Goal: Navigation & Orientation: Find specific page/section

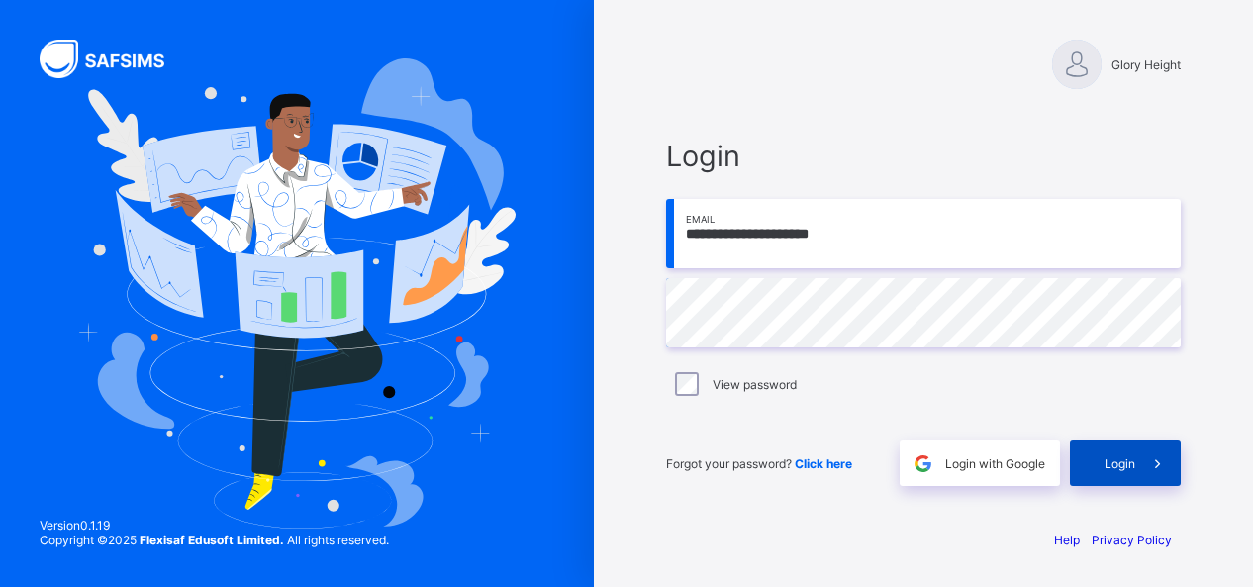
click at [1152, 446] on span at bounding box center [1158, 463] width 46 height 46
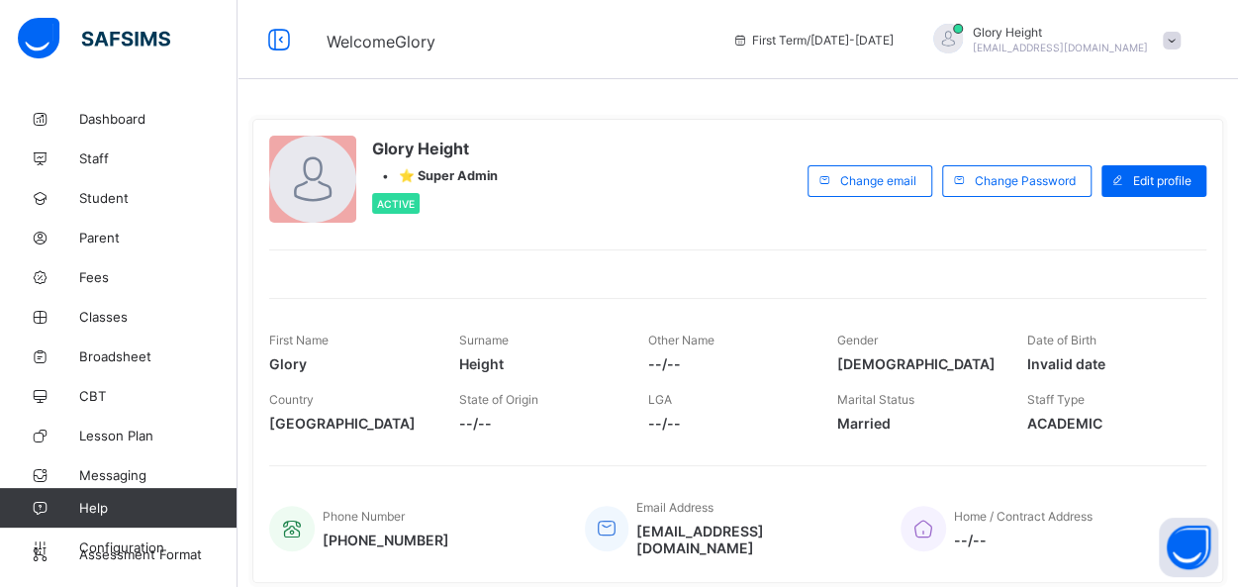
click at [1180, 48] on span at bounding box center [1172, 41] width 18 height 18
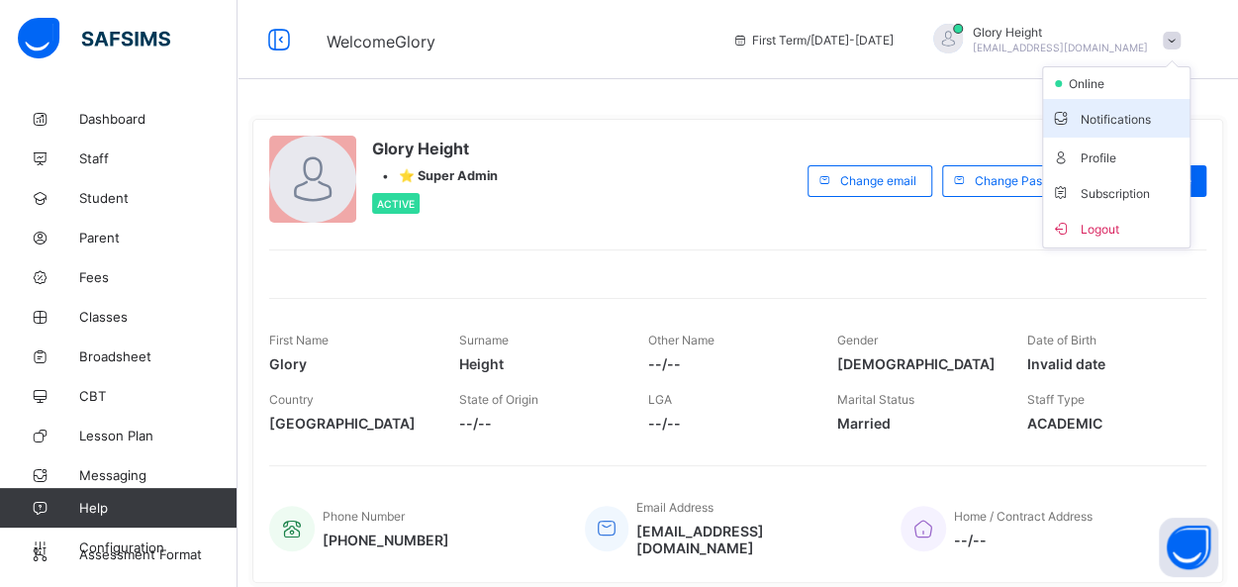
click at [1170, 120] on span "Notifications" at bounding box center [1116, 118] width 131 height 23
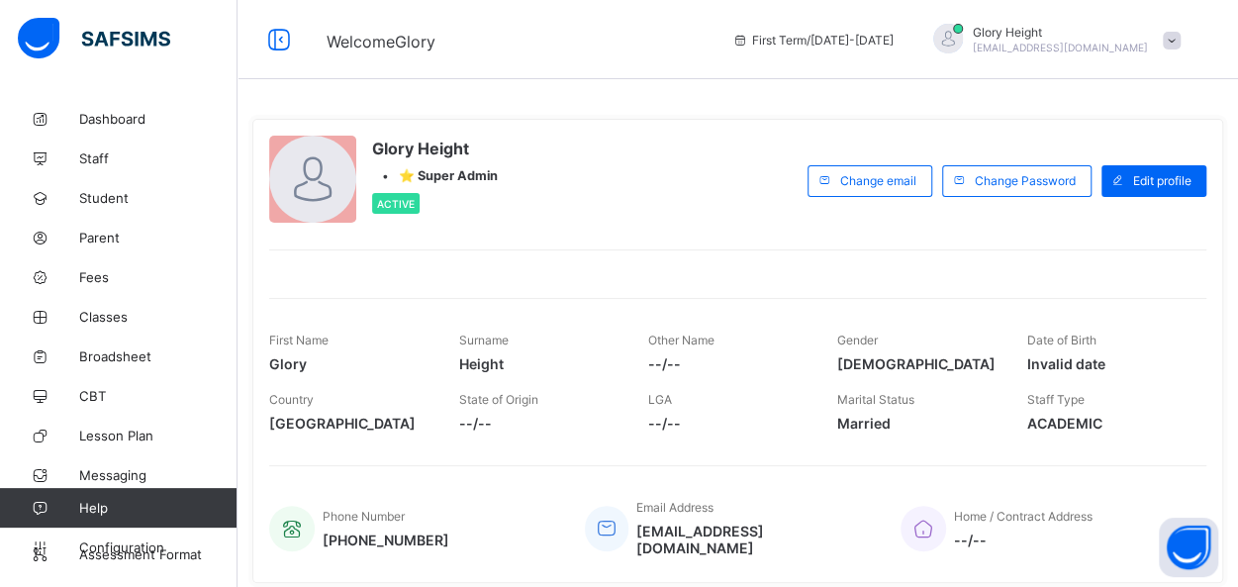
click at [1180, 36] on span at bounding box center [1172, 41] width 18 height 18
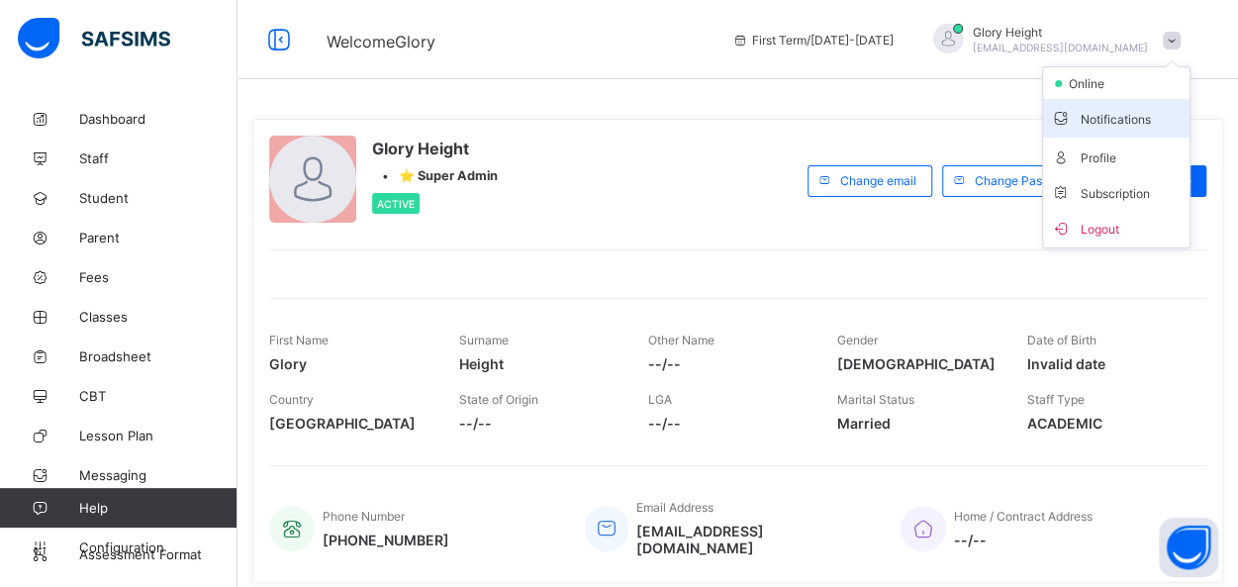
click at [1160, 130] on li "Notifications" at bounding box center [1116, 118] width 146 height 39
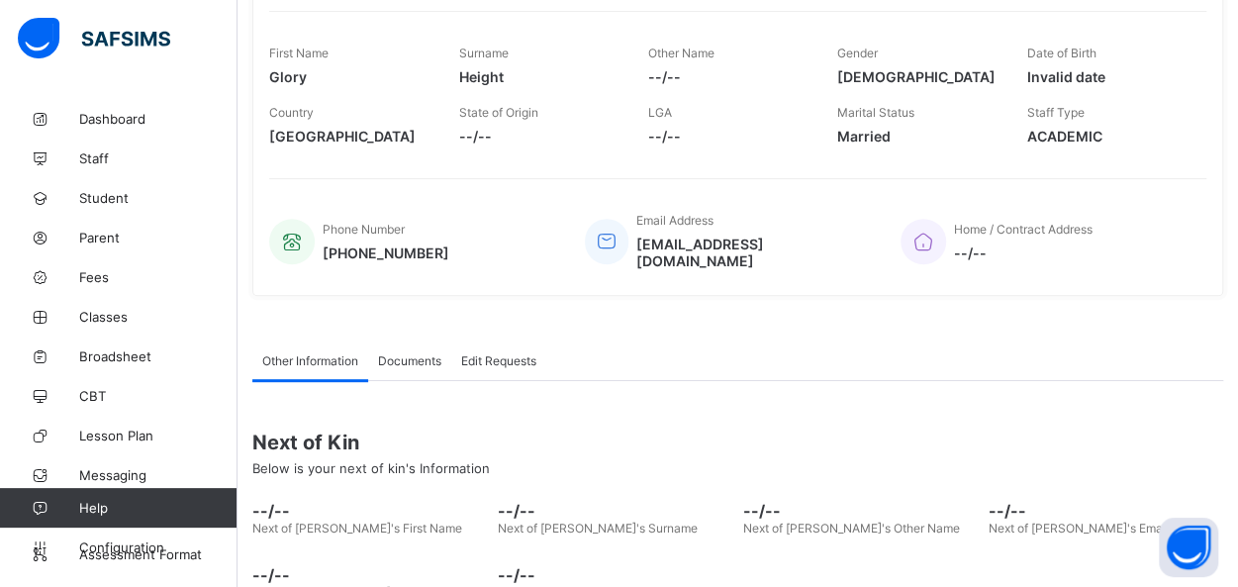
scroll to position [392, 0]
